Goal: Task Accomplishment & Management: Use online tool/utility

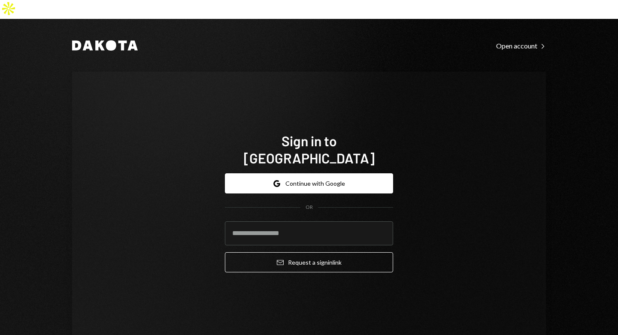
click at [292, 173] on button "Google Continue with Google" at bounding box center [309, 183] width 168 height 20
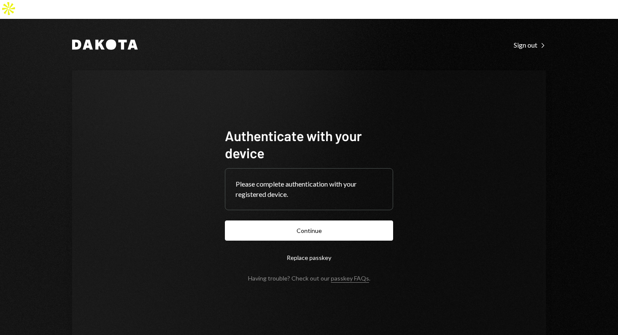
click at [307, 221] on button "Continue" at bounding box center [309, 231] width 168 height 20
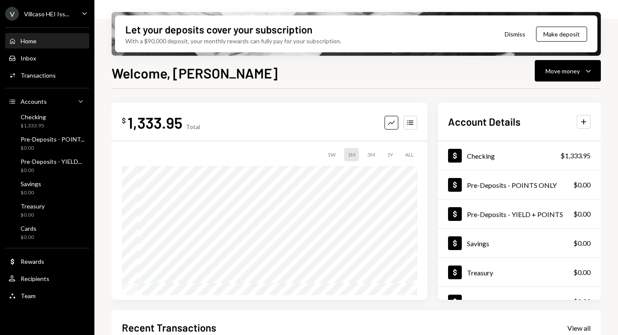
click at [66, 143] on div "Pre-Deposits - POINT..." at bounding box center [53, 139] width 64 height 7
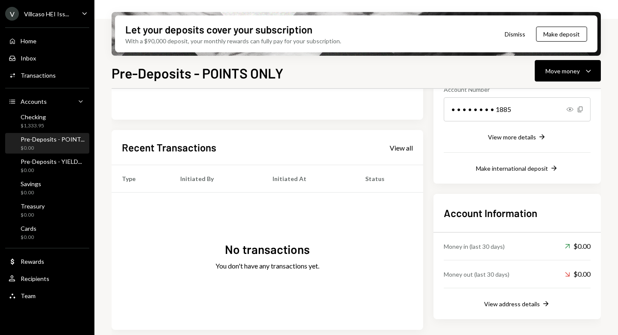
scroll to position [142, 0]
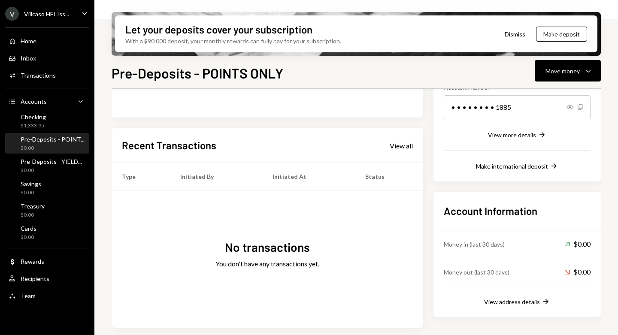
click at [523, 301] on div "View address details" at bounding box center [512, 301] width 56 height 7
